Goal: Find specific page/section: Find specific page/section

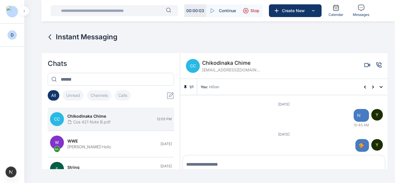
scroll to position [474, 0]
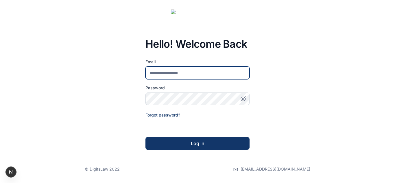
click at [180, 70] on input "email" at bounding box center [197, 72] width 104 height 13
